Goal: Information Seeking & Learning: Learn about a topic

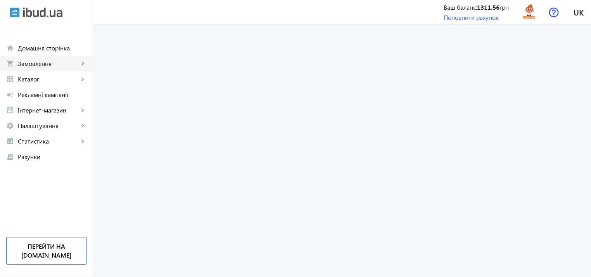
click at [28, 65] on span "Замовлення" at bounding box center [48, 64] width 61 height 8
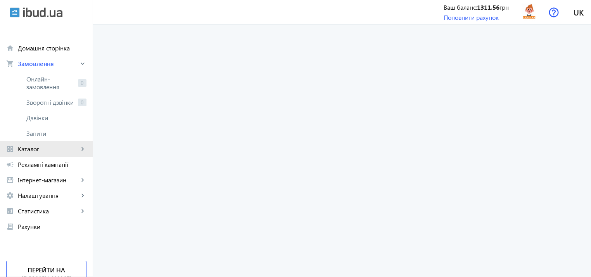
click at [36, 145] on span "Каталог" at bounding box center [48, 149] width 61 height 8
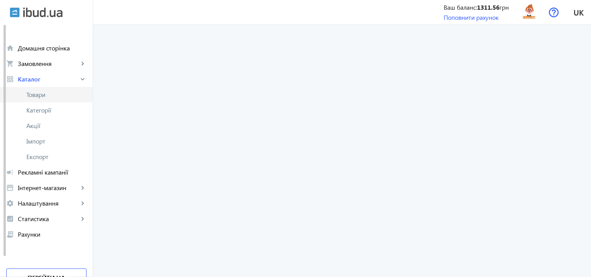
click at [43, 98] on span "Товари" at bounding box center [56, 95] width 60 height 8
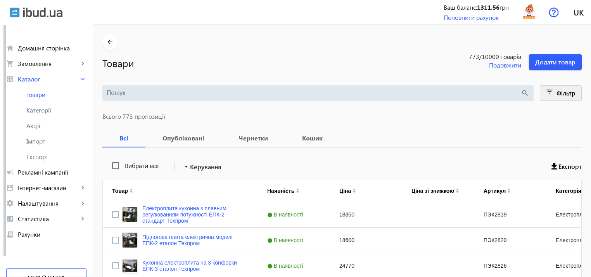
click at [554, 90] on span at bounding box center [560, 93] width 41 height 19
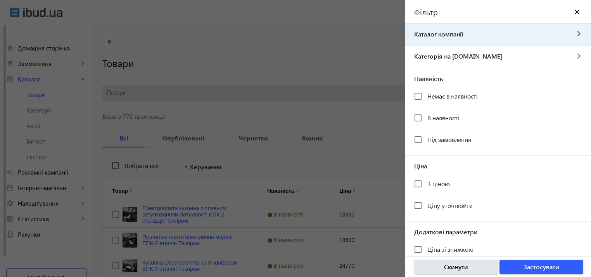
click at [452, 36] on span "Каталог компанії" at bounding box center [487, 34] width 164 height 9
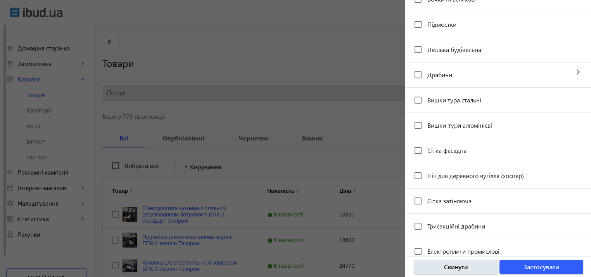
scroll to position [89, 0]
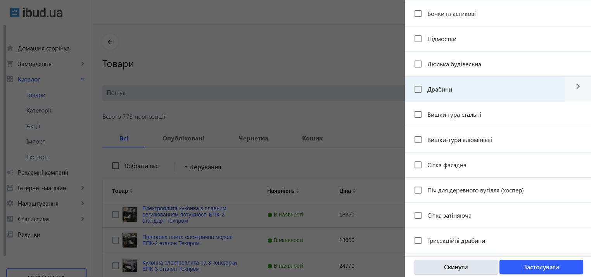
click at [454, 89] on mat-checkbox "Драбини" at bounding box center [489, 89] width 150 height 16
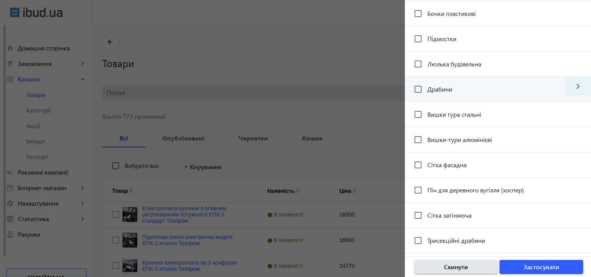
click at [575, 86] on mat-icon "navigate_next" at bounding box center [577, 86] width 26 height 19
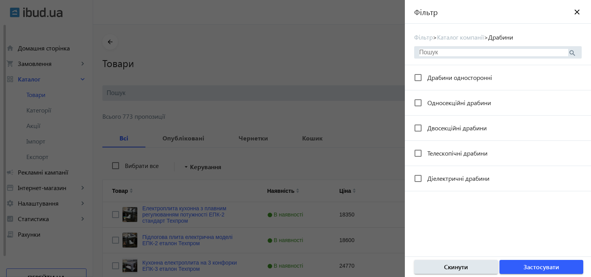
scroll to position [0, 0]
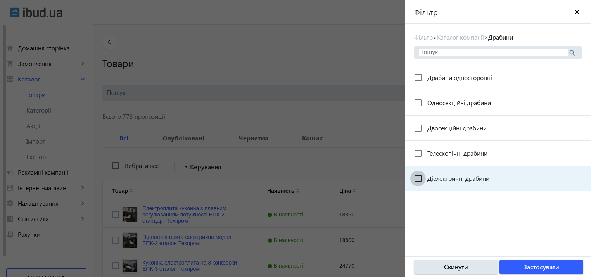
click at [421, 178] on input "Діелектричні драбини" at bounding box center [418, 179] width 16 height 16
checkbox input "true"
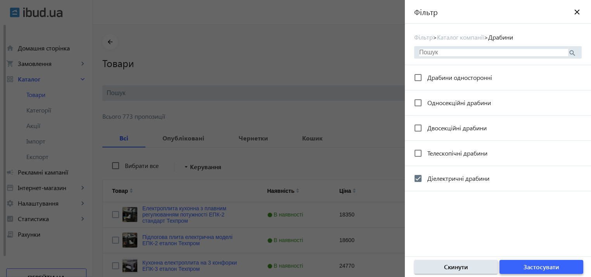
click at [552, 270] on span "Застосувати" at bounding box center [541, 266] width 36 height 9
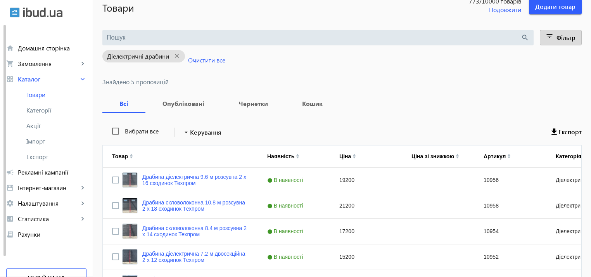
scroll to position [114, 0]
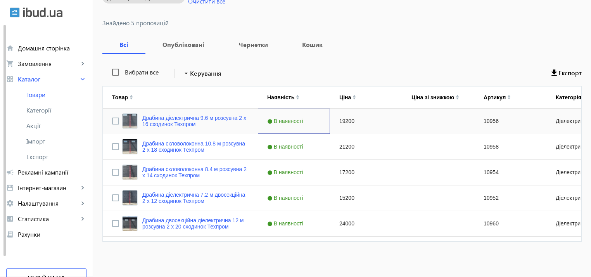
click at [291, 119] on span "В наявності" at bounding box center [286, 121] width 38 height 6
drag, startPoint x: 291, startPoint y: 119, endPoint x: 286, endPoint y: 120, distance: 5.1
click at [286, 120] on span "В наявності" at bounding box center [286, 121] width 38 height 6
click at [319, 123] on span "Press SPACE to select this row." at bounding box center [322, 120] width 7 height 7
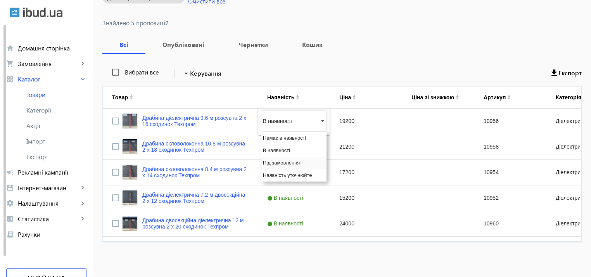
click at [277, 164] on span "Під замовлення" at bounding box center [281, 163] width 37 height 6
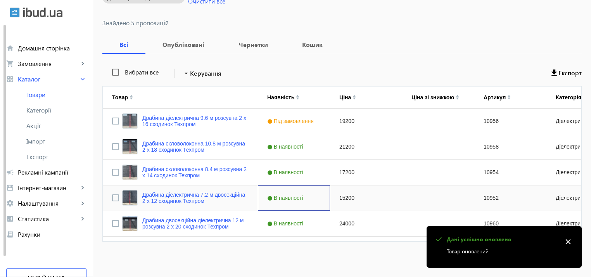
click at [281, 197] on span "В наявності" at bounding box center [286, 198] width 38 height 6
click at [283, 195] on span "В наявності" at bounding box center [286, 198] width 38 height 6
click at [282, 200] on div "В наявності" at bounding box center [290, 198] width 55 height 6
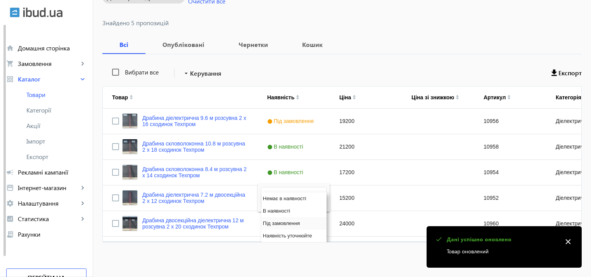
click at [272, 224] on span "Під замовлення" at bounding box center [281, 223] width 37 height 6
click at [290, 228] on div "В наявності" at bounding box center [294, 223] width 72 height 25
click at [287, 224] on span "В наявності" at bounding box center [286, 223] width 38 height 6
click at [276, 221] on div "В наявності" at bounding box center [290, 222] width 55 height 6
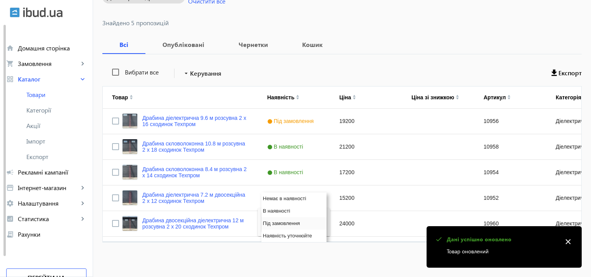
click at [273, 224] on span "Під замовлення" at bounding box center [281, 223] width 37 height 6
click at [290, 257] on mat-sidenav-content "arrow_back Товари 773 /10000 товарів Подовжити Додати товар search filter_list …" at bounding box center [342, 93] width 498 height 367
